Goal: Find specific page/section: Find specific page/section

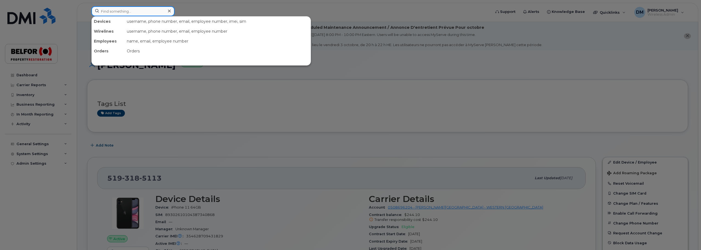
click at [125, 10] on input at bounding box center [132, 11] width 83 height 10
click at [109, 12] on input at bounding box center [132, 11] width 83 height 10
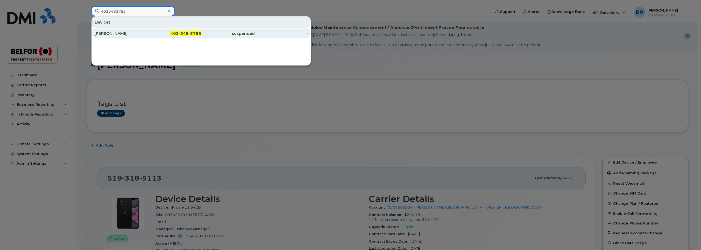
type input "4033483785"
click at [117, 32] on div "[PERSON_NAME]" at bounding box center [121, 33] width 54 height 5
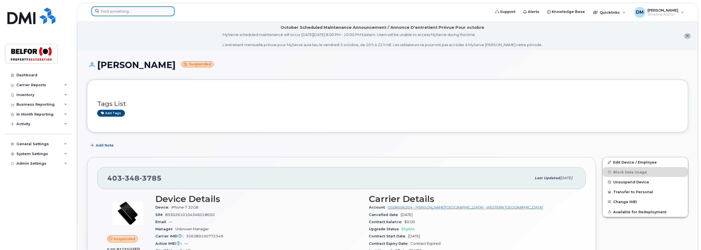
click at [114, 8] on input at bounding box center [132, 11] width 83 height 10
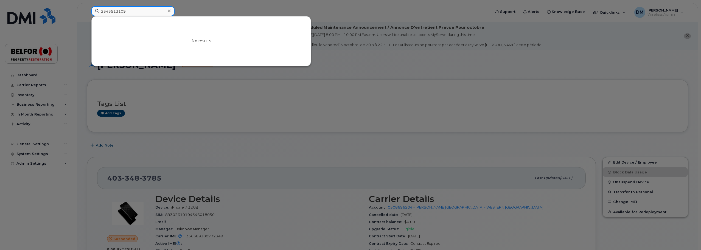
type input "2543513109"
click at [96, 77] on div at bounding box center [350, 125] width 701 height 250
